Goal: Use online tool/utility: Utilize a website feature to perform a specific function

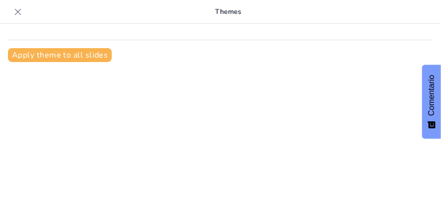
scroll to position [12, 0]
type input "7 Hábitos Clave para la Efectividad en la Vida Diaria"
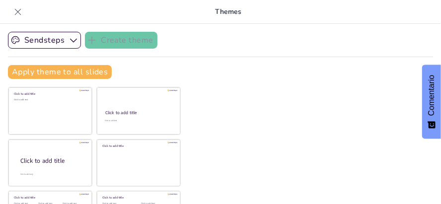
click at [321, 111] on div "Sendsteps Create theme Apply theme to all slides Click to add title Click to ad…" at bounding box center [220, 114] width 441 height 180
click at [71, 43] on icon "button" at bounding box center [73, 40] width 10 height 10
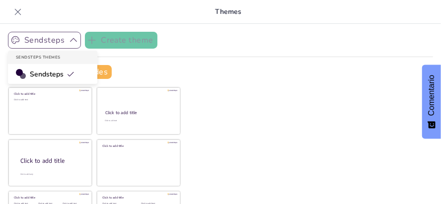
click at [51, 73] on span "Sendsteps" at bounding box center [52, 73] width 45 height 9
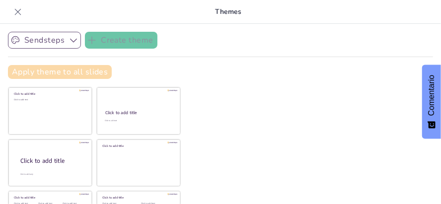
click at [40, 68] on button "Apply theme to all slides" at bounding box center [60, 72] width 104 height 14
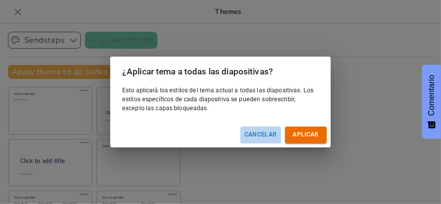
click at [267, 134] on font "Cancelar" at bounding box center [260, 134] width 33 height 7
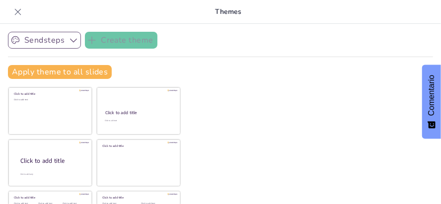
drag, startPoint x: 225, startPoint y: 10, endPoint x: 129, endPoint y: 49, distance: 103.8
click at [129, 49] on div "Themes Sendsteps Create theme Apply theme to all slides Click to add title Clic…" at bounding box center [220, 102] width 441 height 204
click at [129, 49] on div "Sendsteps Create theme Apply theme to all slides Click to add title Click to ad…" at bounding box center [220, 59] width 425 height 55
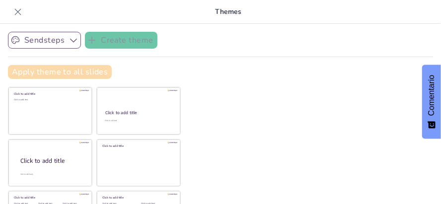
click at [71, 65] on button "Apply theme to all slides" at bounding box center [60, 72] width 104 height 14
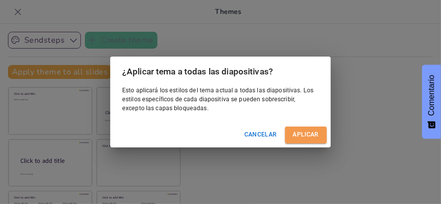
click at [305, 133] on font "Aplicar" at bounding box center [306, 134] width 26 height 7
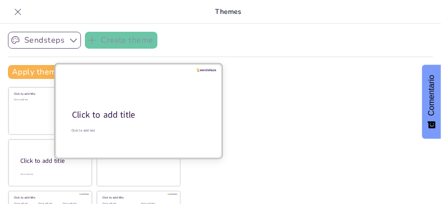
click at [126, 99] on div at bounding box center [138, 111] width 167 height 94
click at [121, 110] on div "Click to add title" at bounding box center [138, 115] width 132 height 12
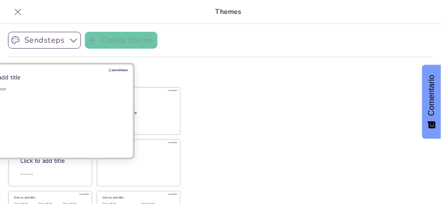
click at [40, 123] on div "Click to add text" at bounding box center [49, 117] width 142 height 62
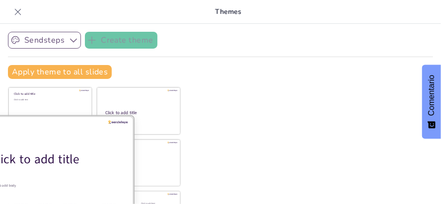
click at [60, 173] on div at bounding box center [50, 163] width 167 height 94
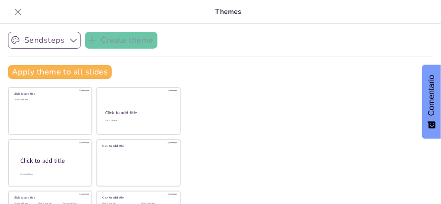
click at [16, 13] on icon at bounding box center [18, 11] width 6 height 6
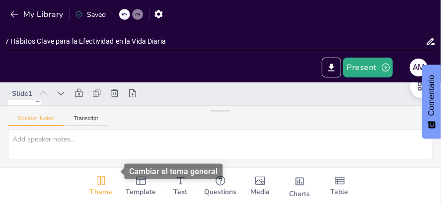
click at [101, 187] on span "Theme" at bounding box center [101, 192] width 23 height 11
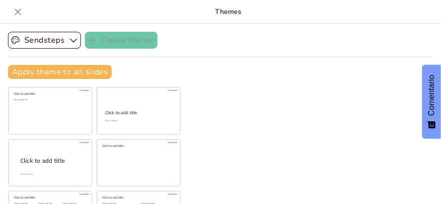
click at [20, 7] on icon at bounding box center [18, 12] width 10 height 10
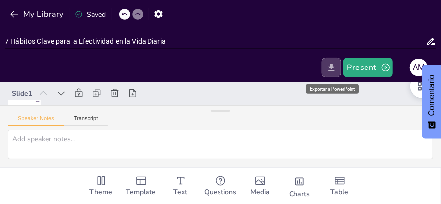
click at [334, 71] on icon "Export to PowerPoint" at bounding box center [331, 68] width 10 height 10
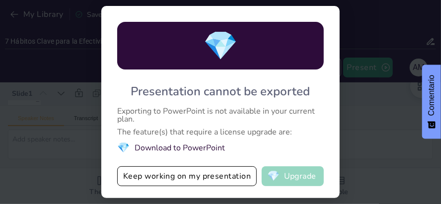
click at [279, 172] on span "💎" at bounding box center [273, 176] width 12 height 10
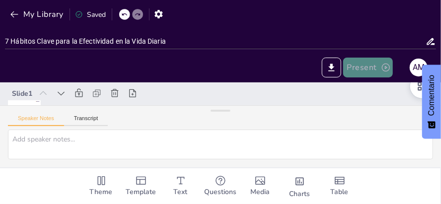
click at [367, 73] on button "Present" at bounding box center [368, 68] width 50 height 20
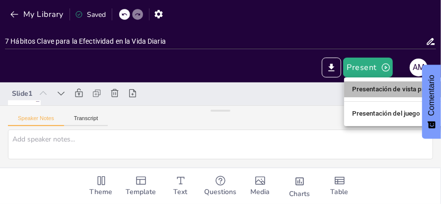
click at [356, 86] on font "Presentación de vista previa" at bounding box center [394, 89] width 84 height 7
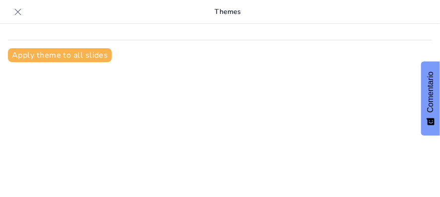
scroll to position [12, 0]
type input "7 Hábitos Clave para la Efectividad en la Vida Diaria"
